Goal: Find specific page/section: Find specific page/section

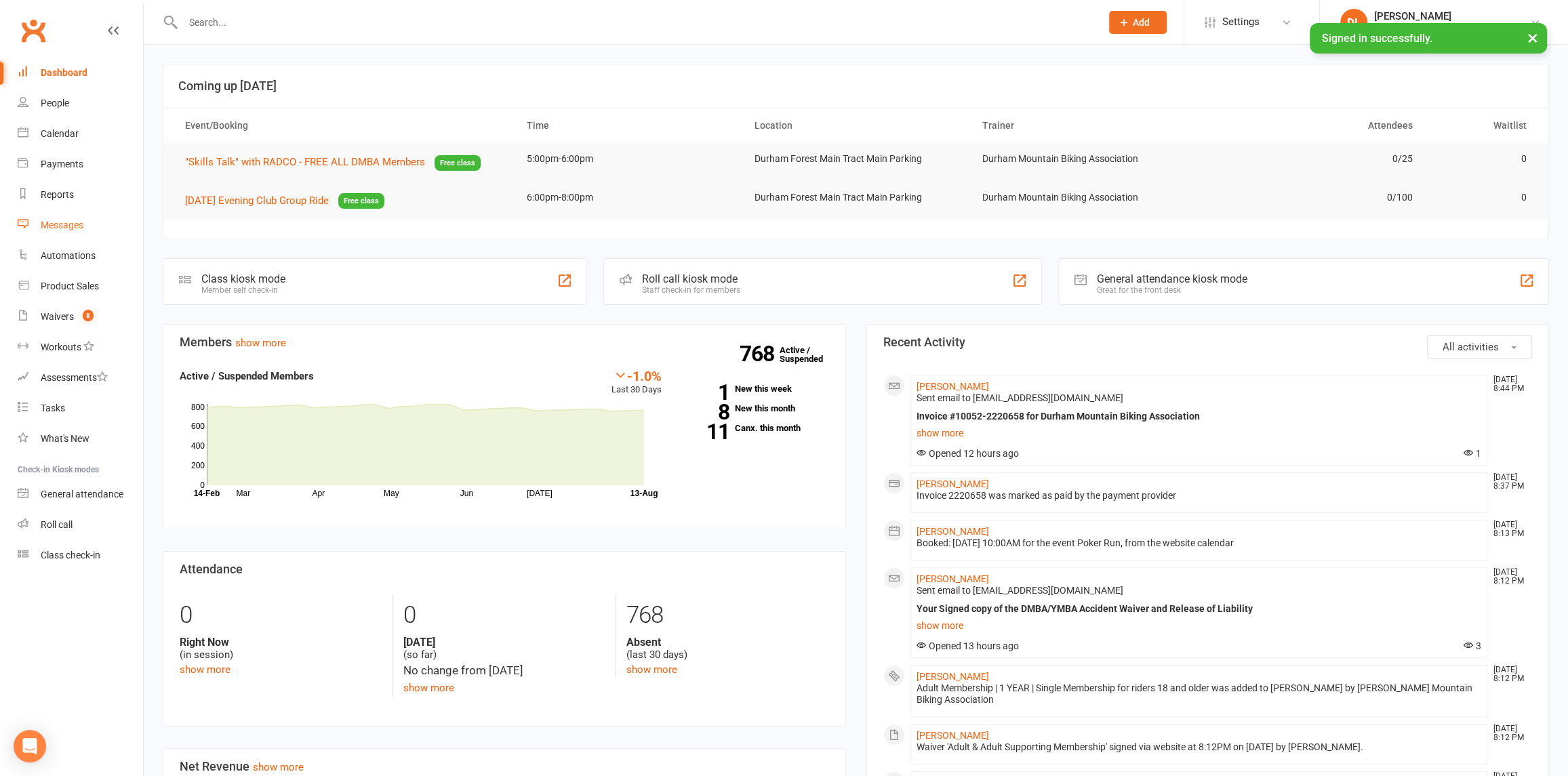
click at [57, 223] on div "Messages" at bounding box center [62, 225] width 43 height 11
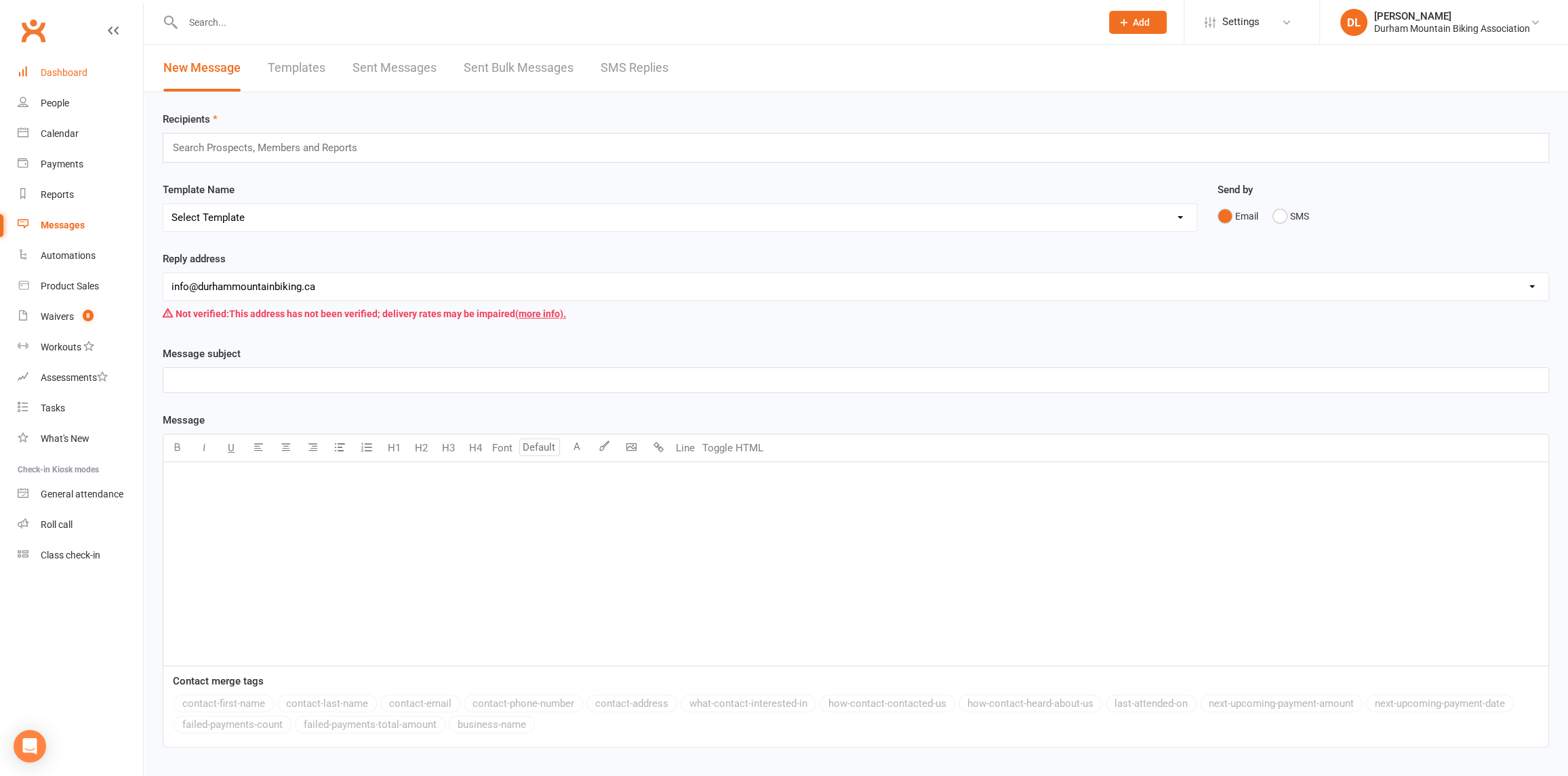
click at [44, 78] on div "Dashboard" at bounding box center [64, 73] width 47 height 11
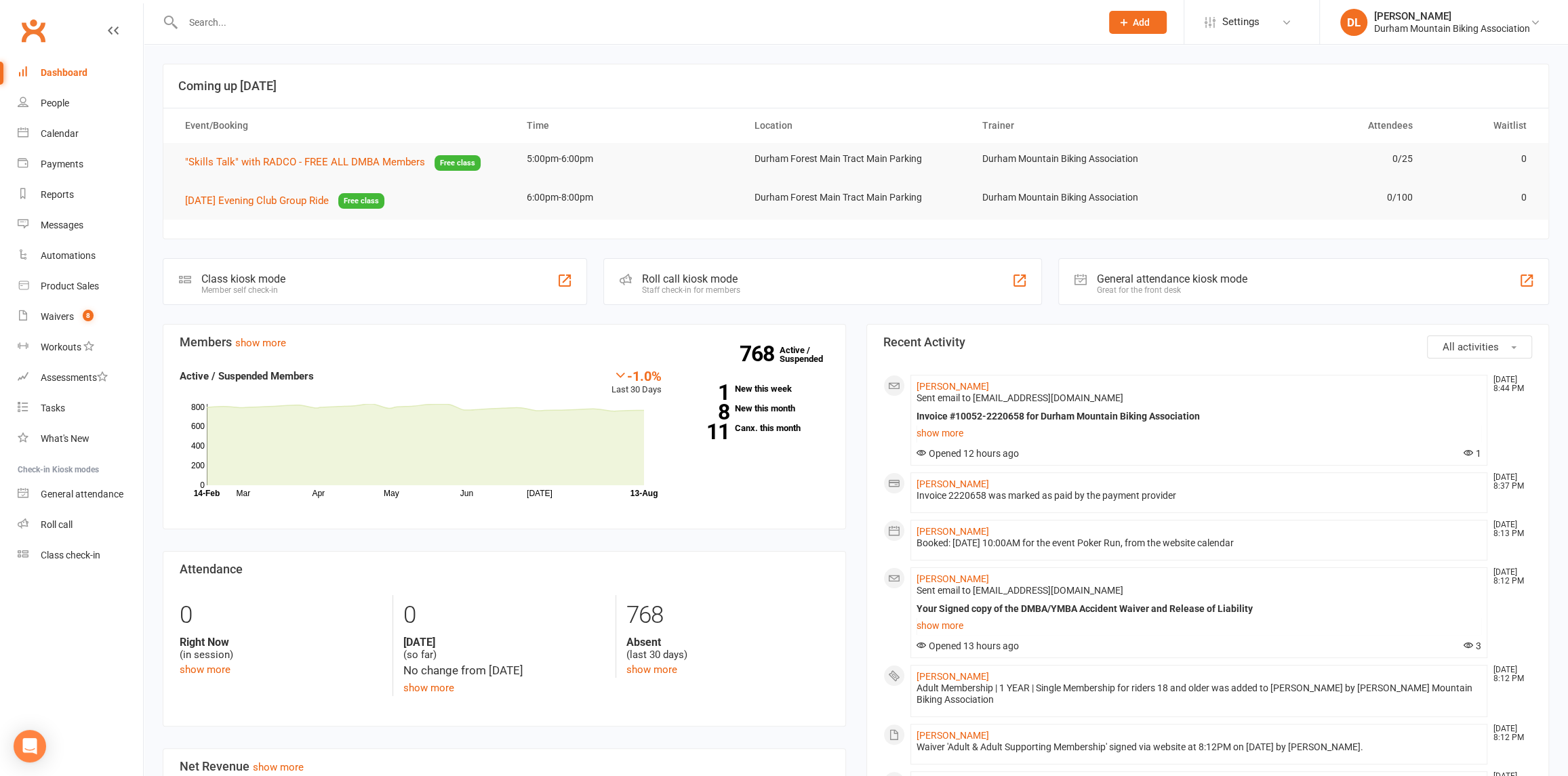
click at [1470, 351] on span "All activities" at bounding box center [1471, 347] width 56 height 12
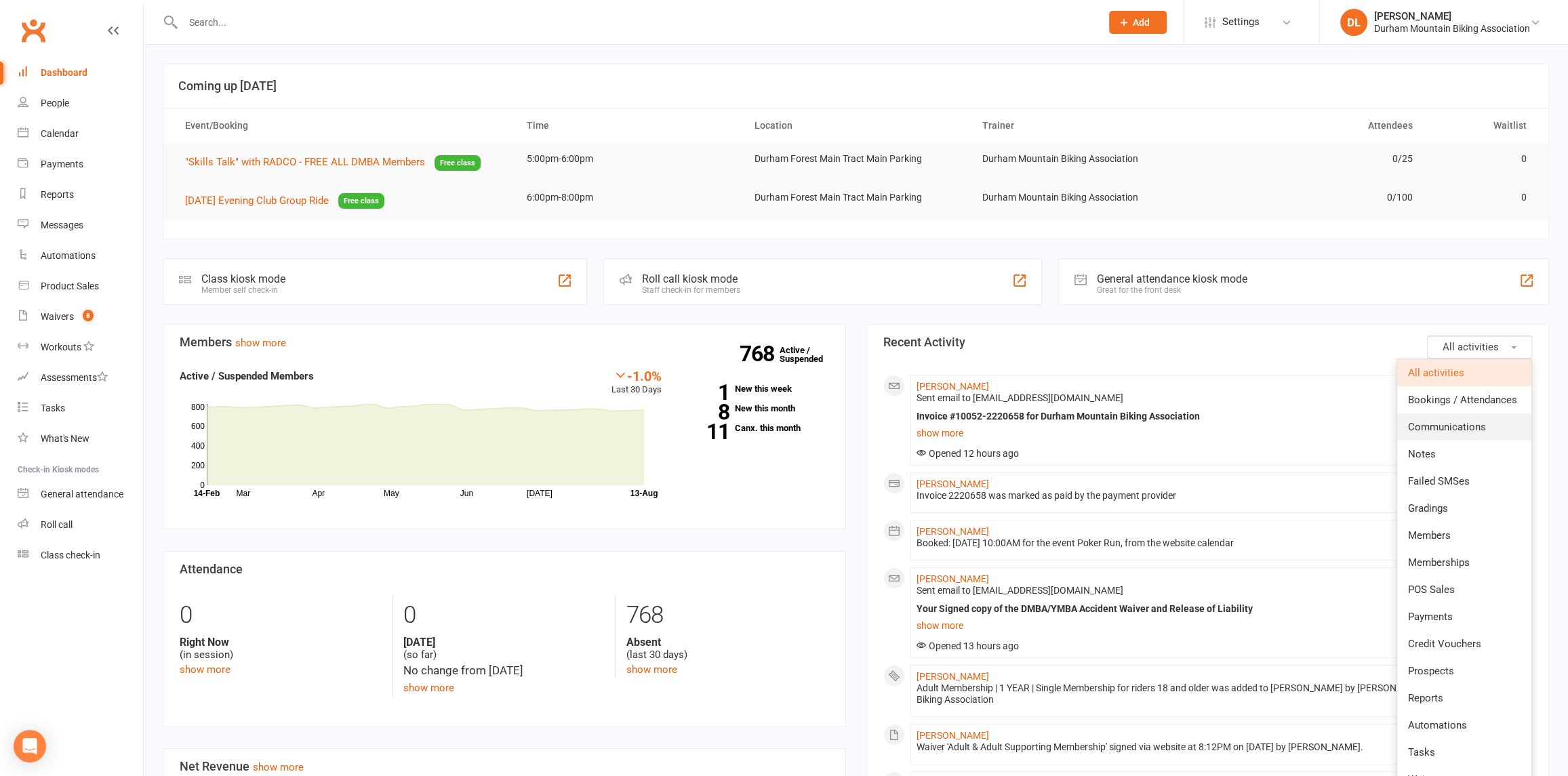
click at [1488, 429] on link "Communications" at bounding box center [1464, 427] width 134 height 27
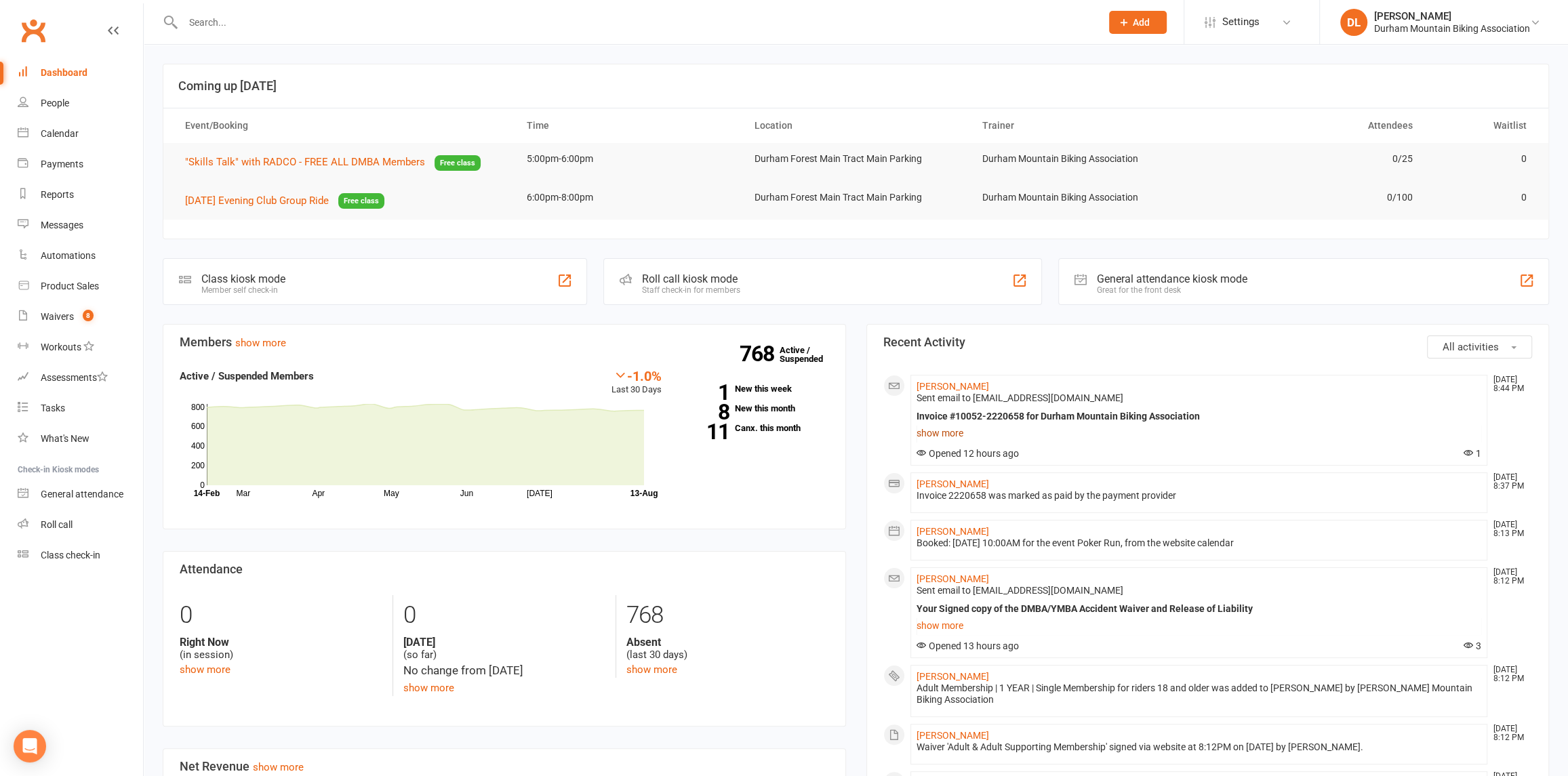
click at [930, 426] on link "show more" at bounding box center [1199, 433] width 565 height 19
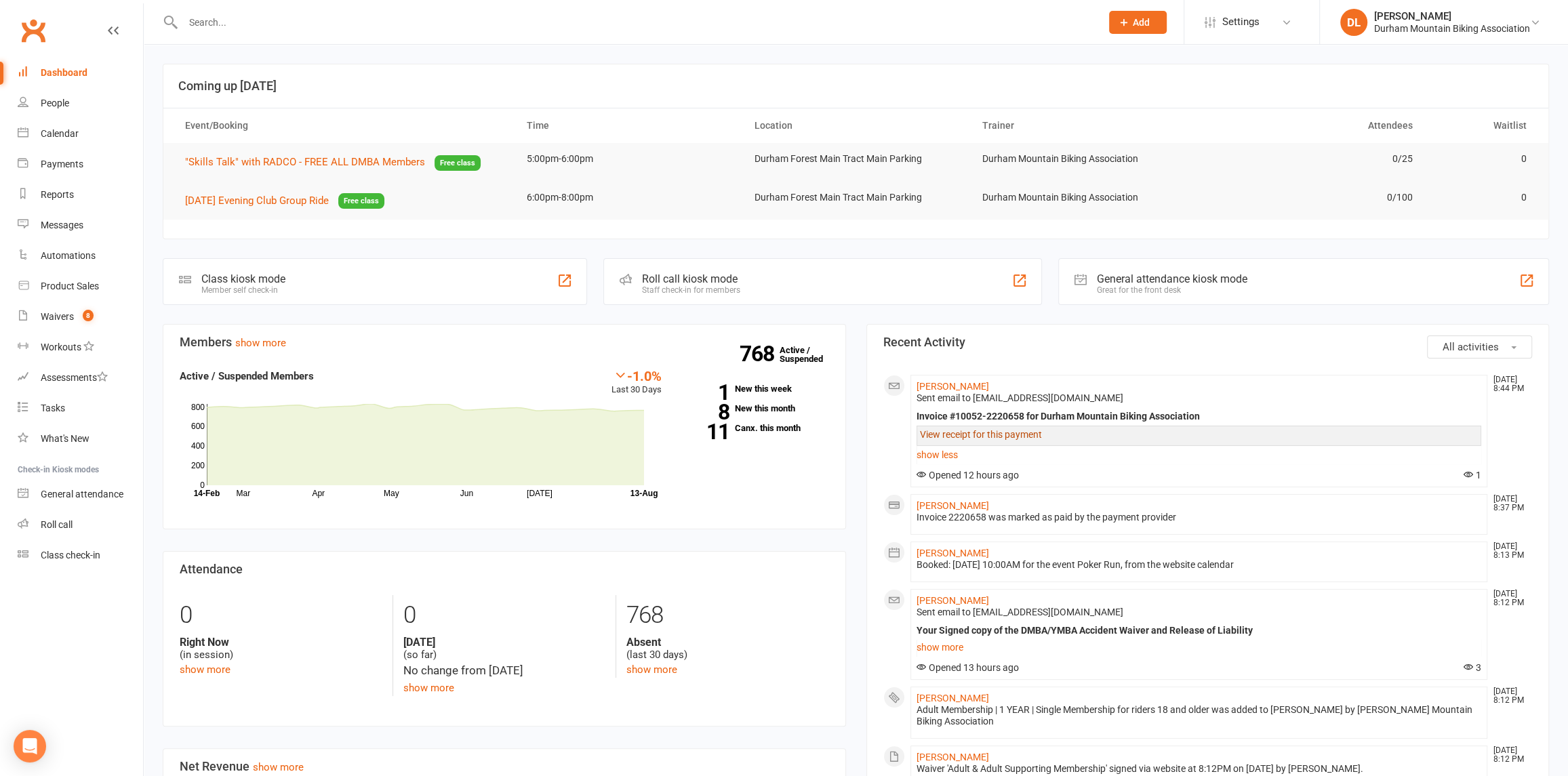
click at [947, 438] on link "View receipt for this payment" at bounding box center [981, 435] width 122 height 11
